Goal: Task Accomplishment & Management: Use online tool/utility

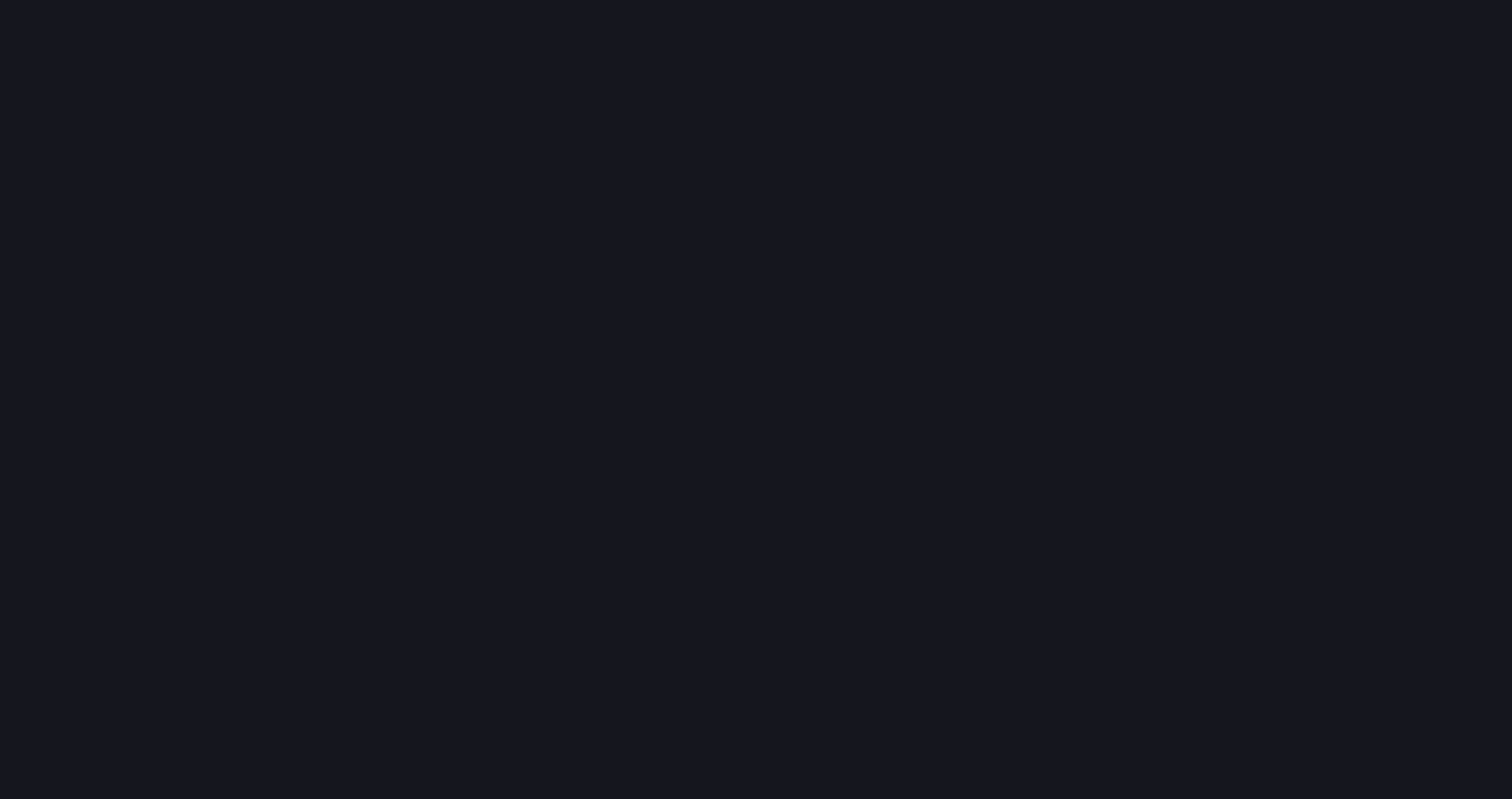
scroll to position [799, 1513]
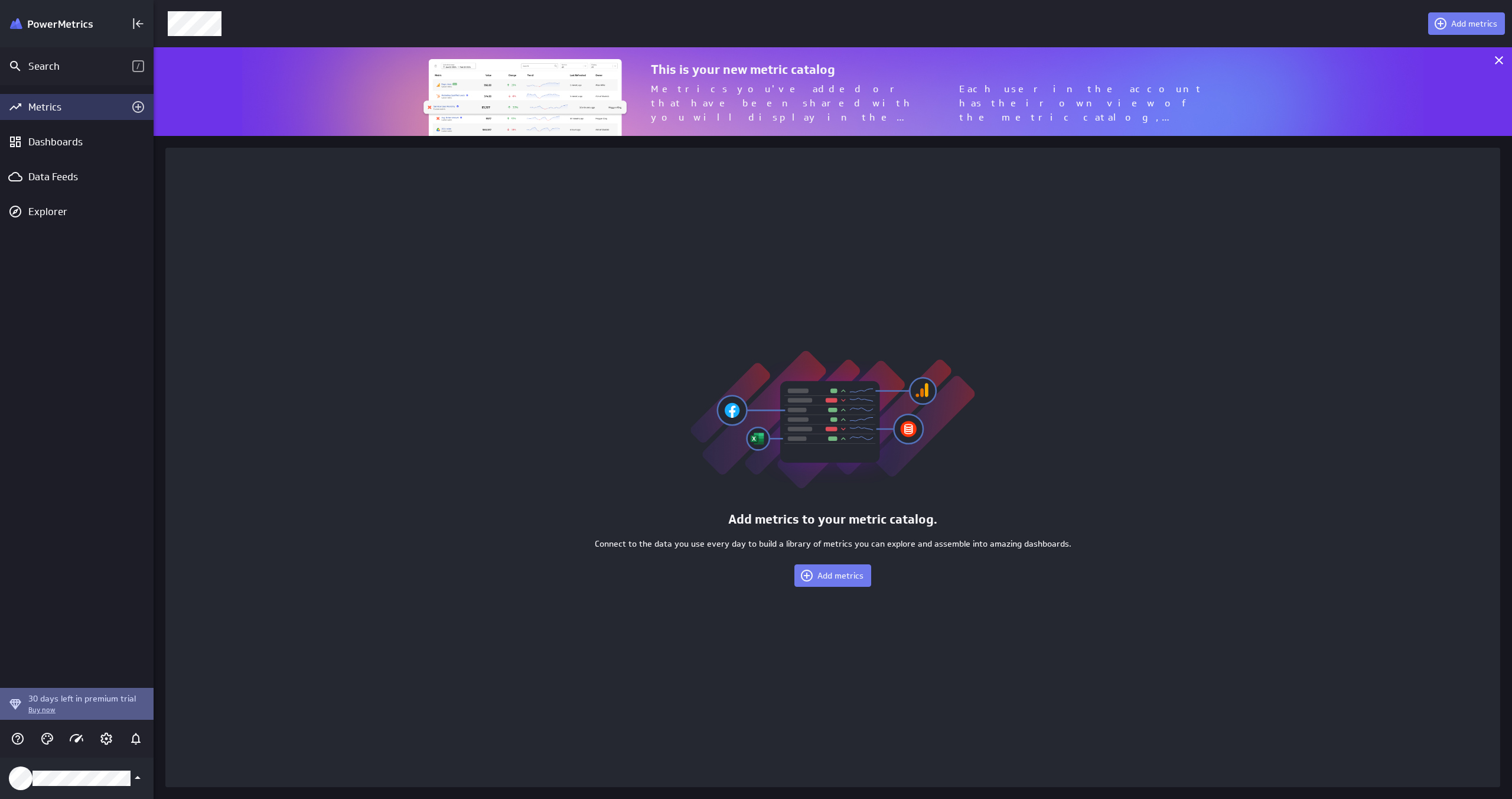
scroll to position [799, 1359]
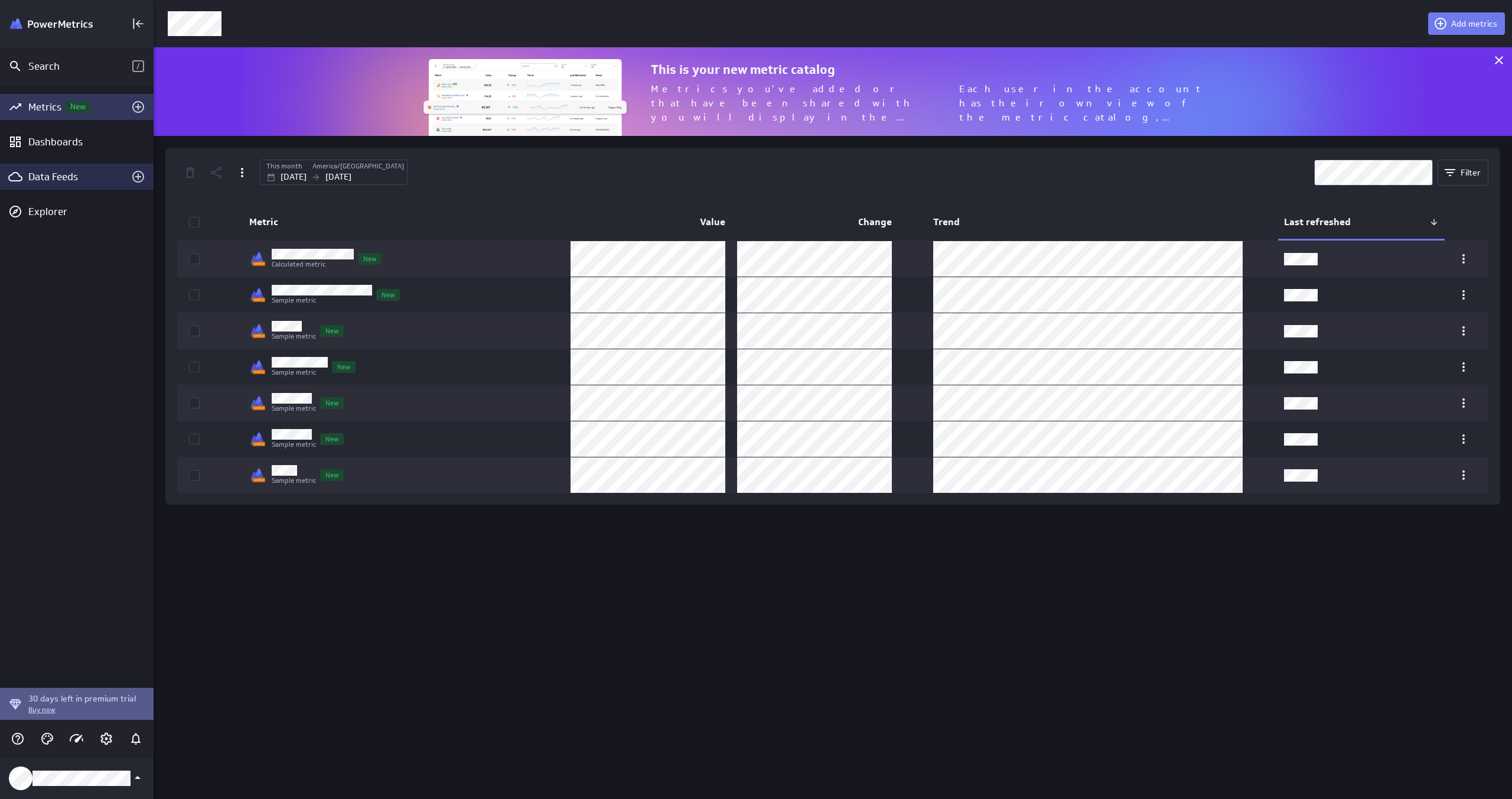
click at [72, 182] on div "Data Feeds" at bounding box center [76, 177] width 97 height 13
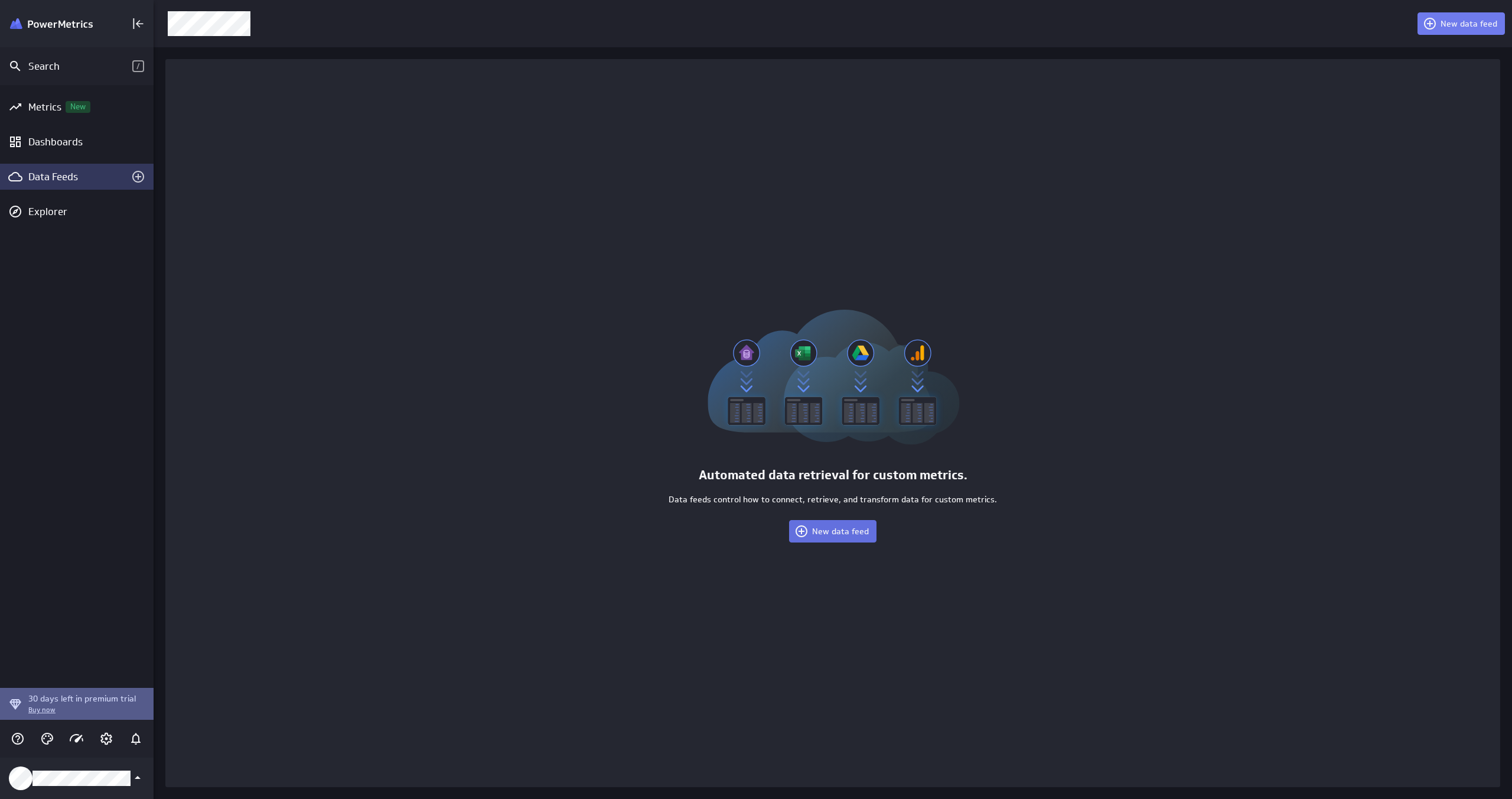
click at [834, 533] on span "New data feed" at bounding box center [840, 530] width 57 height 11
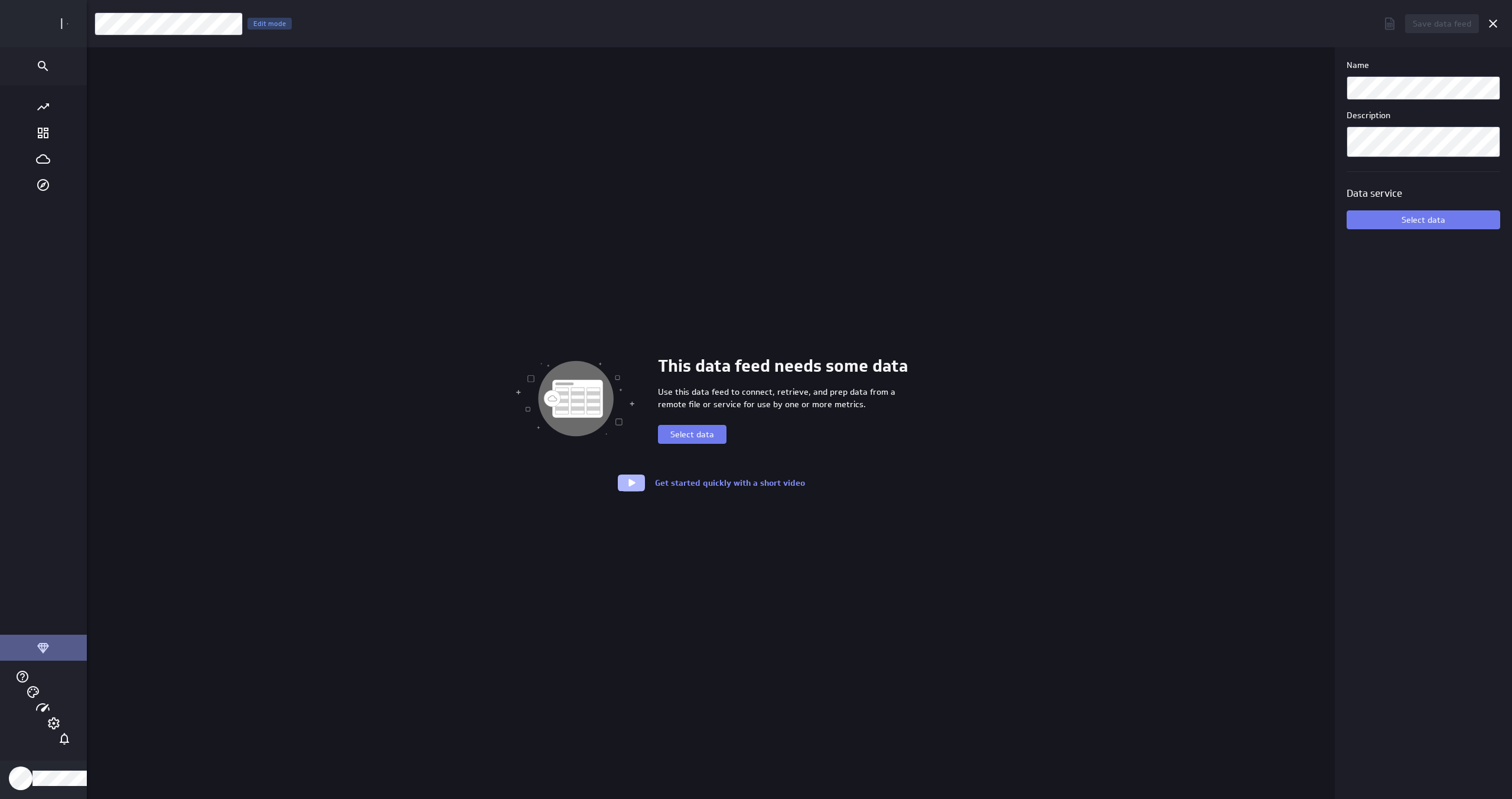
scroll to position [799, 1471]
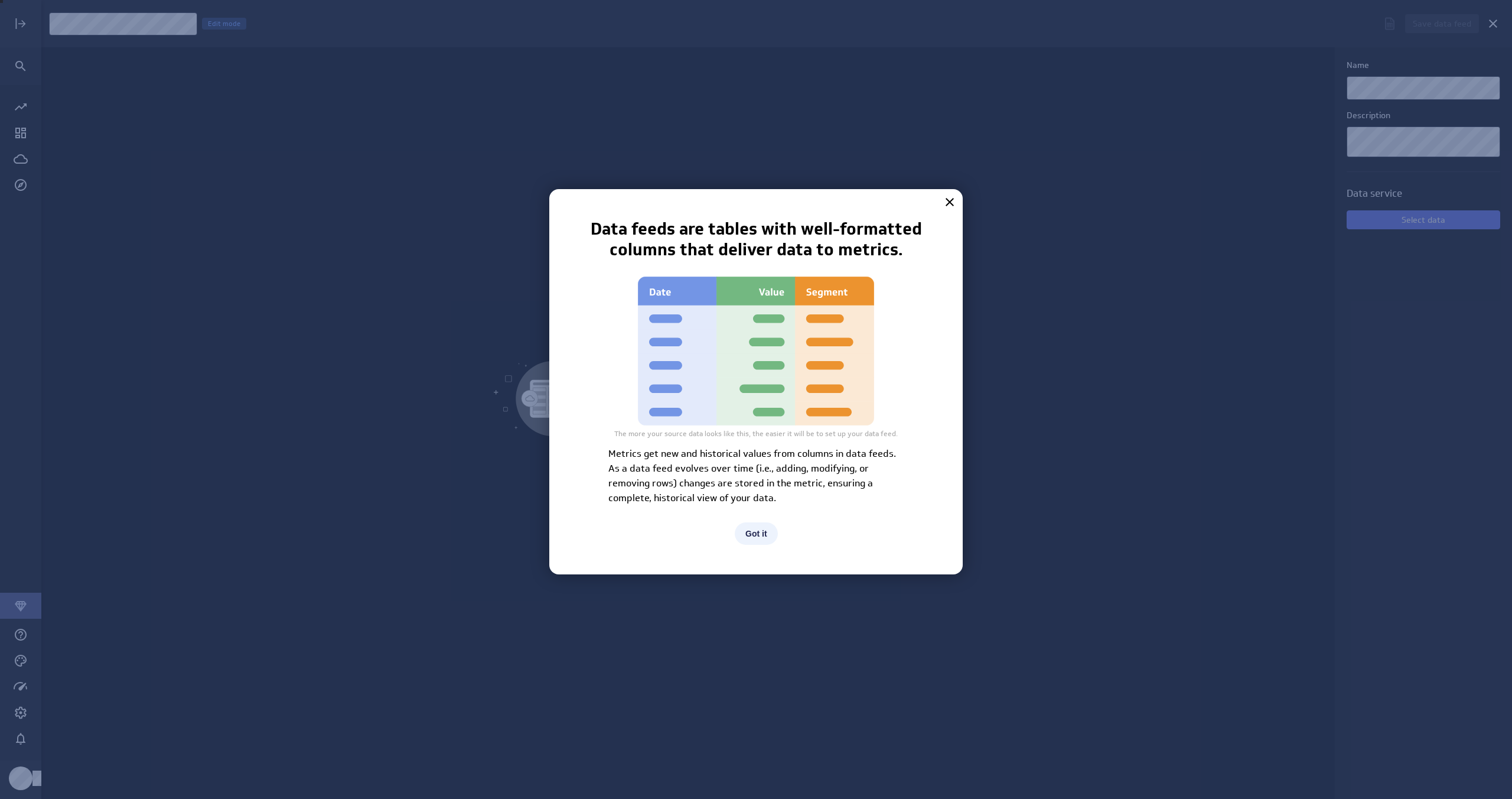
click at [754, 525] on button "Got it" at bounding box center [756, 533] width 43 height 22
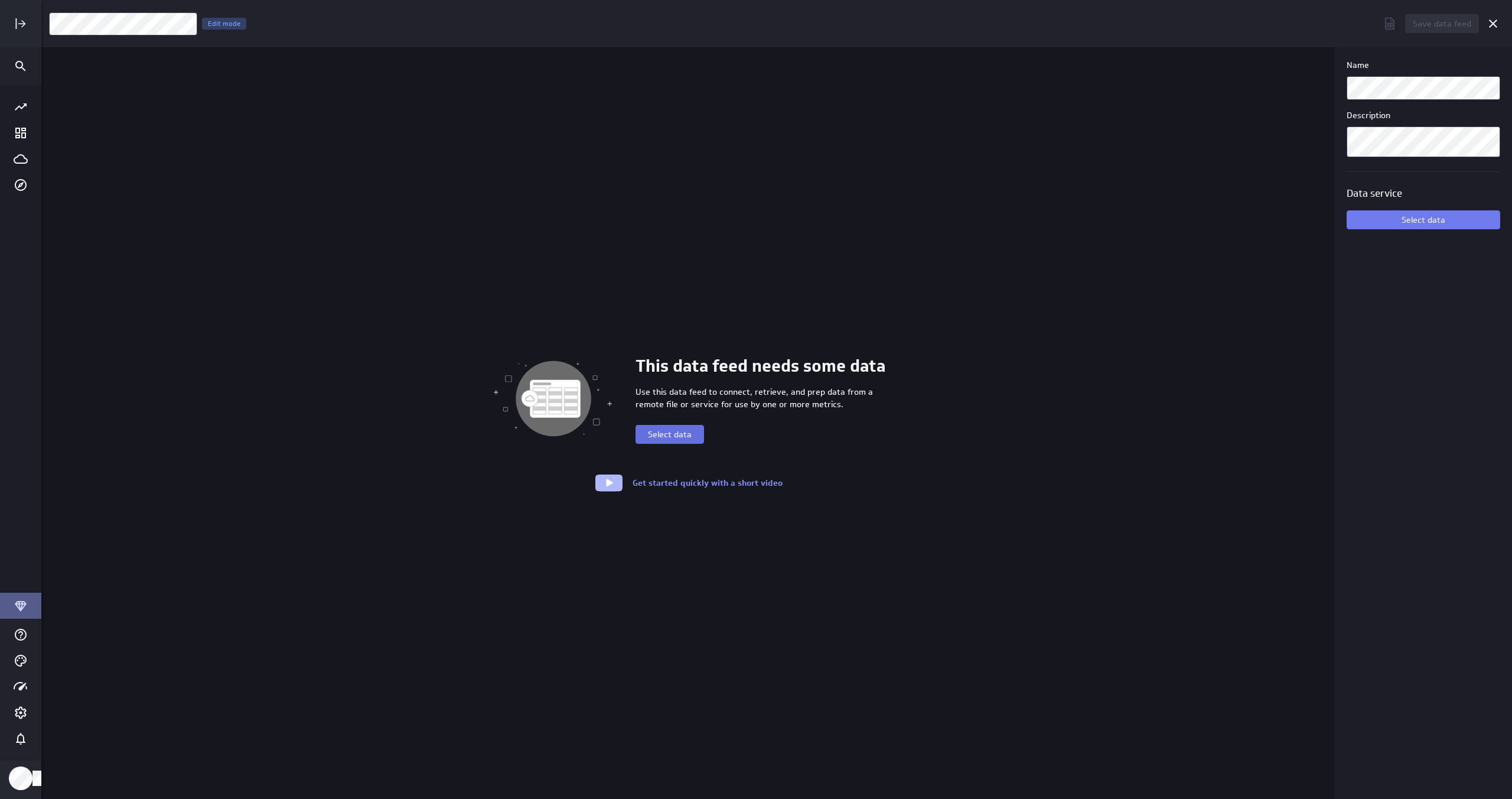
click at [671, 428] on button "Select data" at bounding box center [670, 434] width 69 height 19
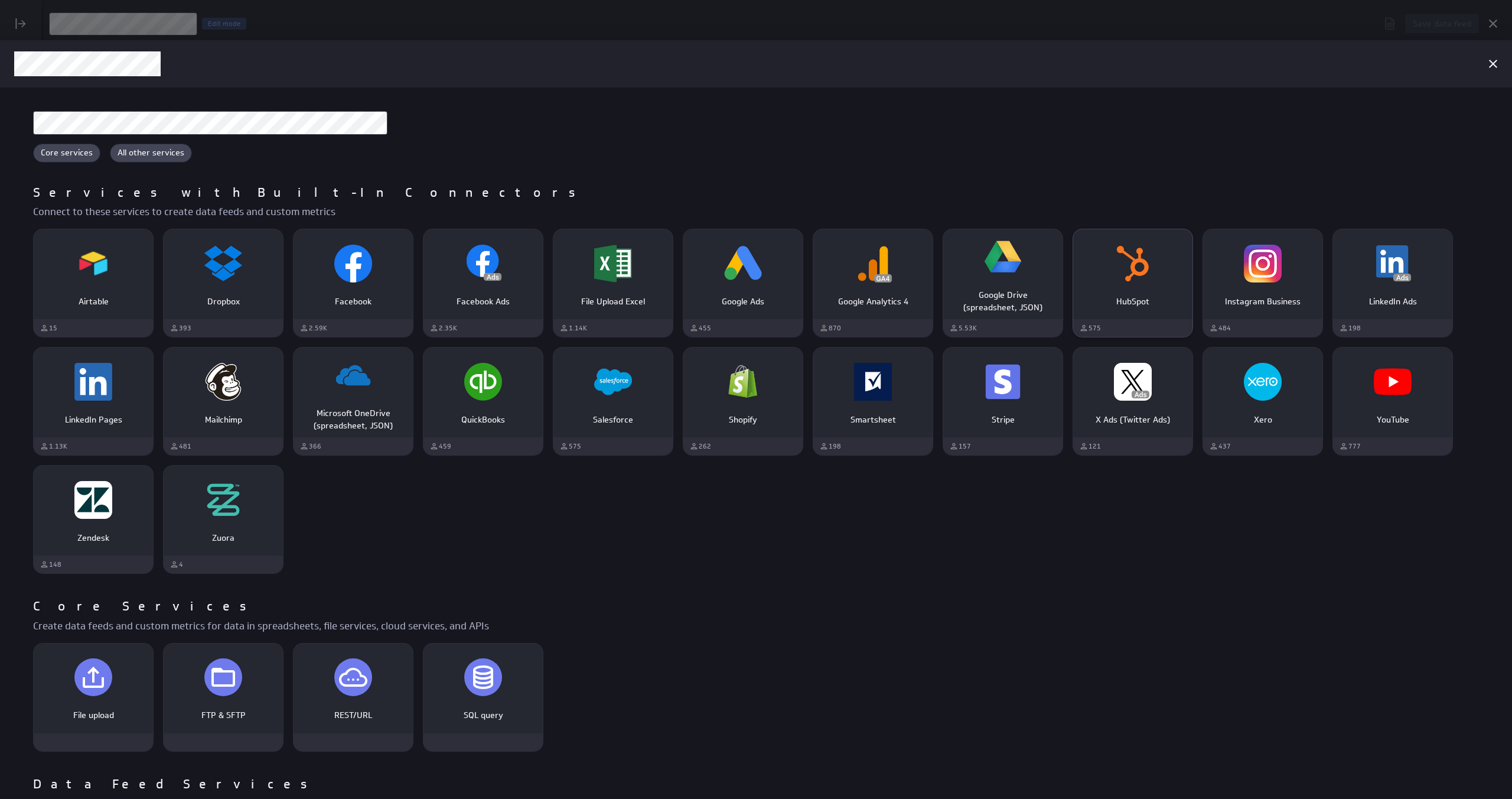
click at [1157, 274] on div "HubSpot" at bounding box center [1133, 264] width 119 height 45
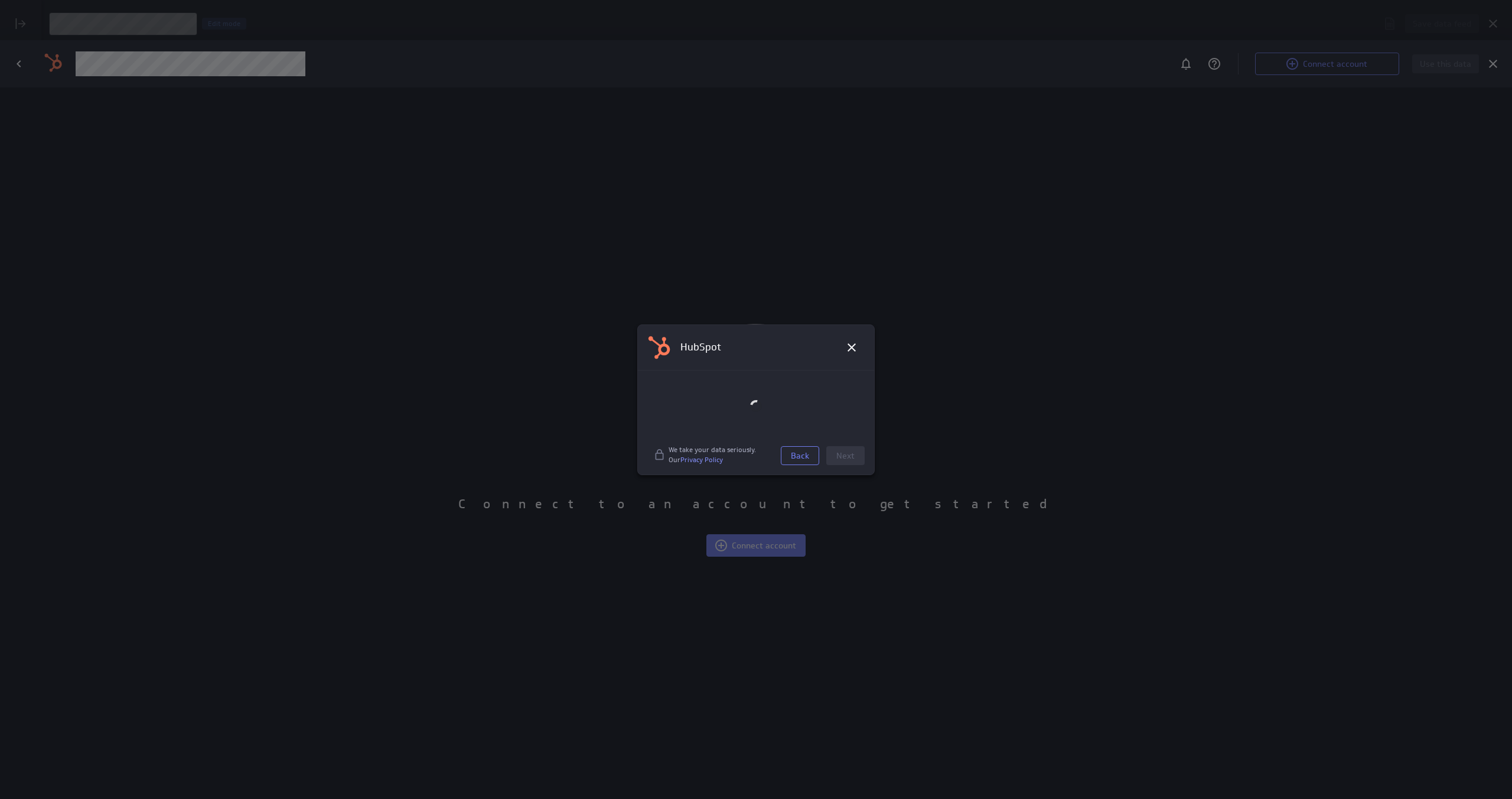
click at [853, 431] on div at bounding box center [755, 405] width 236 height 71
click at [856, 351] on icon at bounding box center [851, 347] width 14 height 14
